Goal: Navigation & Orientation: Find specific page/section

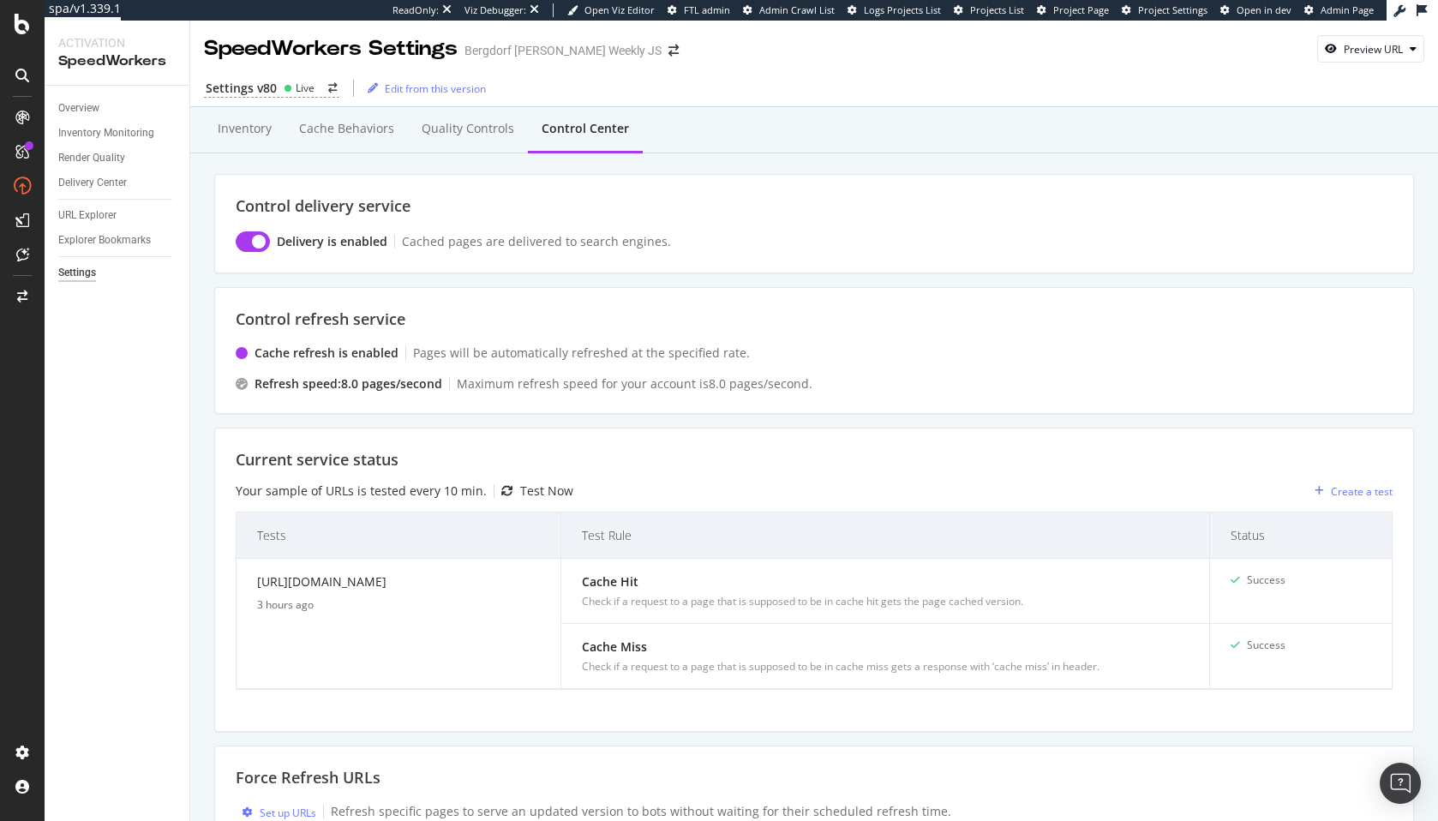
scroll to position [266, 0]
